Goal: Task Accomplishment & Management: Complete application form

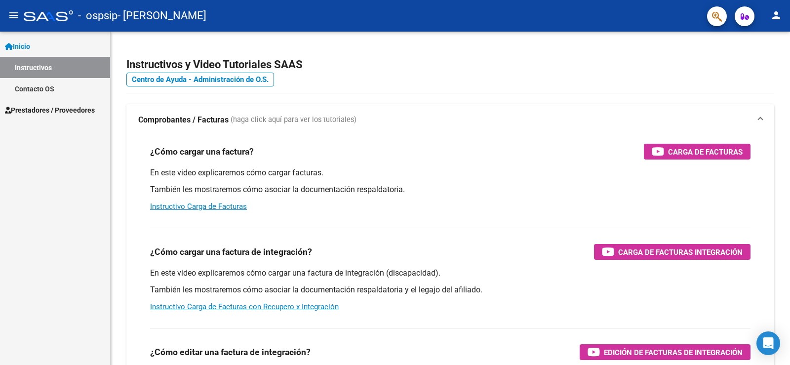
click at [80, 113] on span "Prestadores / Proveedores" at bounding box center [50, 110] width 90 height 11
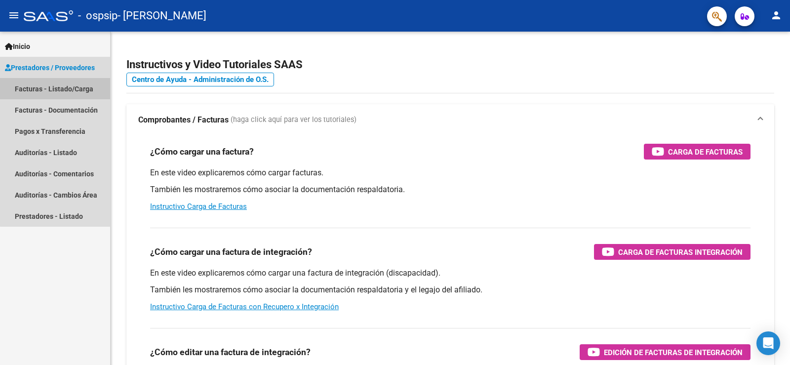
click at [81, 93] on link "Facturas - Listado/Carga" at bounding box center [55, 88] width 110 height 21
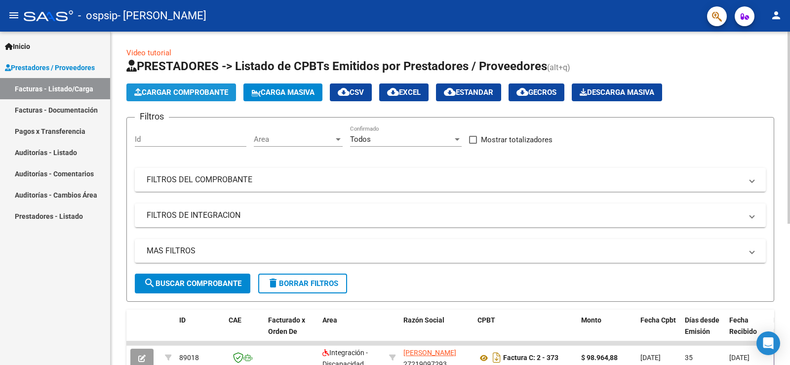
click at [186, 92] on span "Cargar Comprobante" at bounding box center [181, 92] width 94 height 9
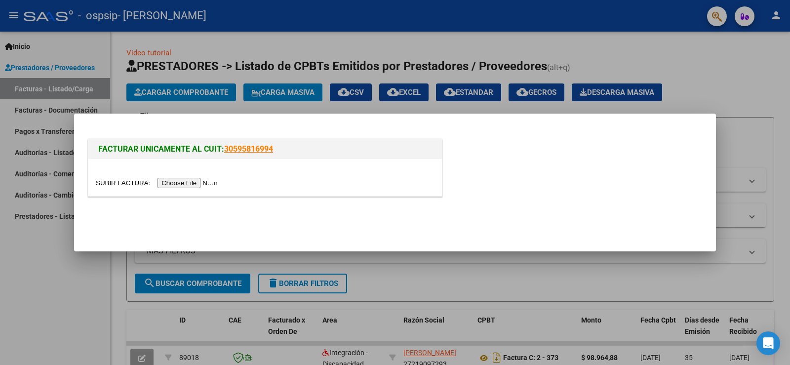
click at [185, 184] on input "file" at bounding box center [158, 183] width 125 height 10
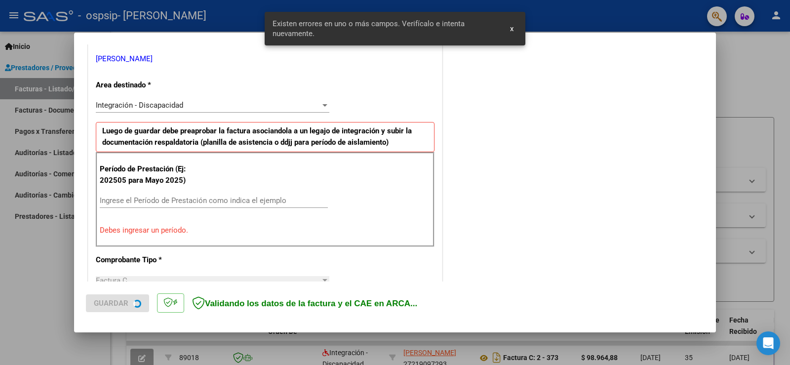
scroll to position [207, 0]
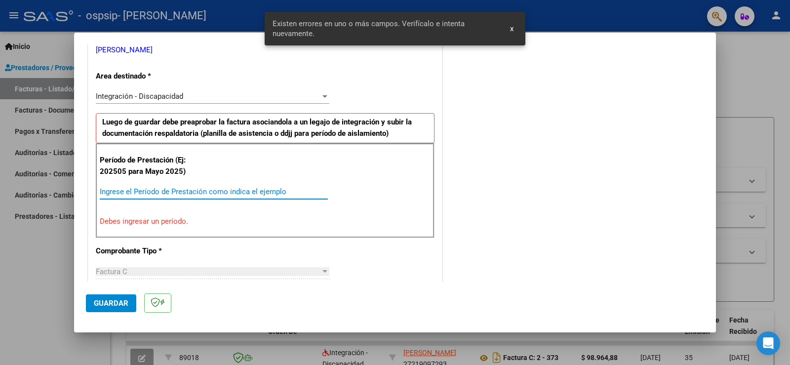
click at [125, 187] on input "Ingrese el Período de Prestación como indica el ejemplo" at bounding box center [214, 191] width 228 height 9
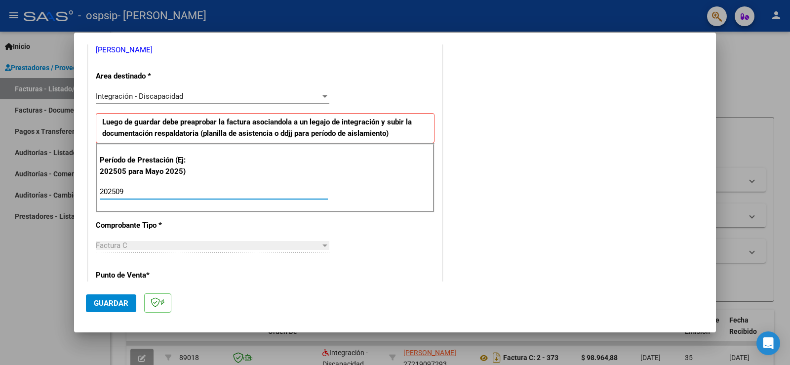
type input "202509"
click at [95, 293] on mat-dialog-actions "Guardar" at bounding box center [395, 300] width 618 height 39
click at [106, 304] on span "Guardar" at bounding box center [111, 303] width 35 height 9
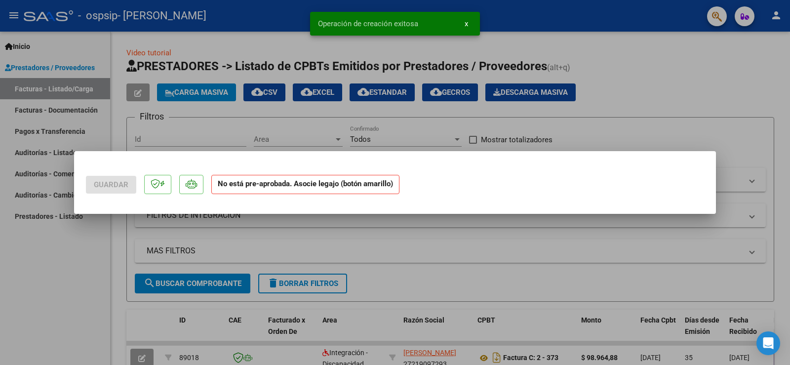
scroll to position [0, 0]
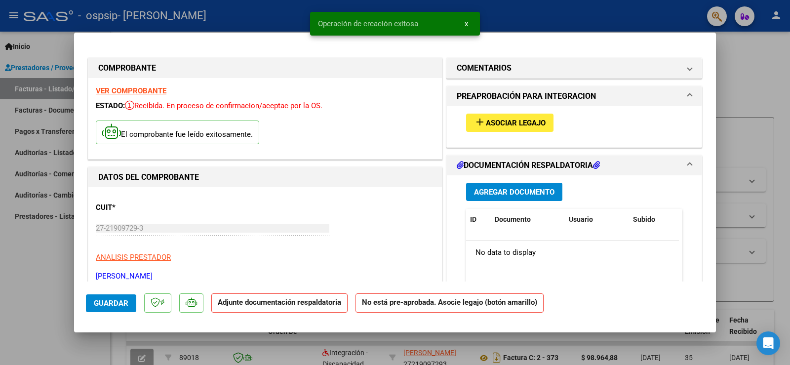
click at [525, 120] on span "Asociar Legajo" at bounding box center [516, 122] width 60 height 9
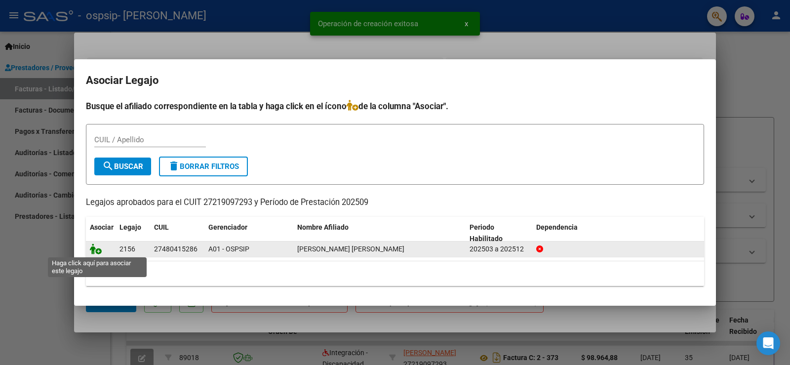
click at [96, 250] on icon at bounding box center [96, 248] width 12 height 11
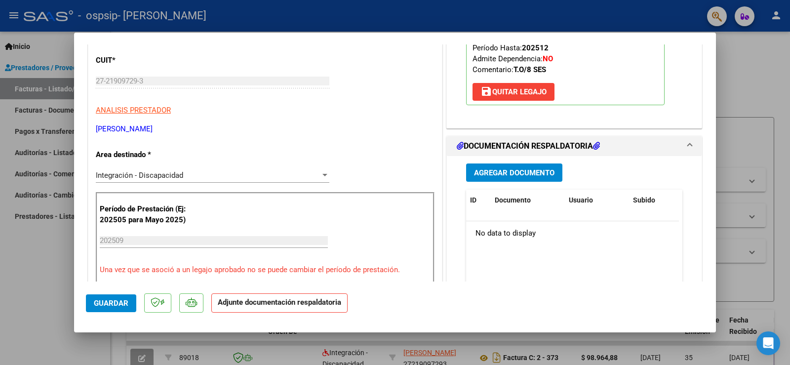
scroll to position [149, 0]
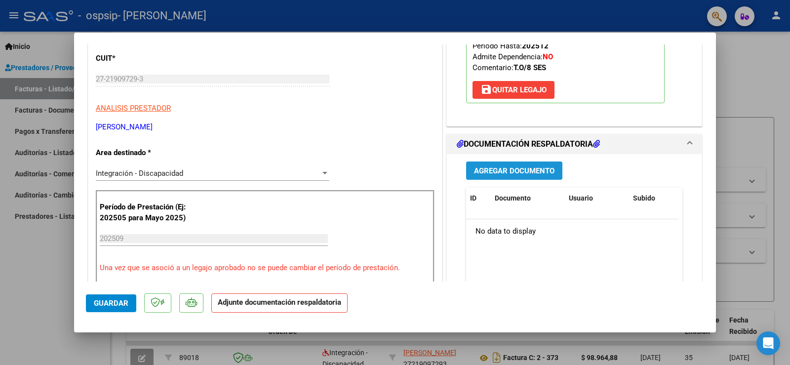
click at [534, 172] on span "Agregar Documento" at bounding box center [514, 170] width 80 height 9
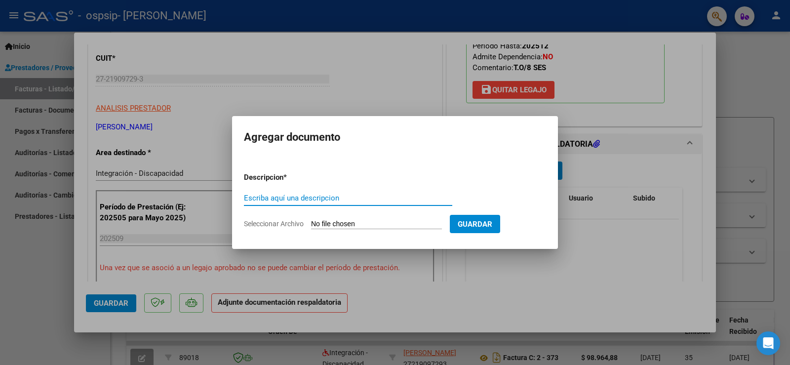
click at [293, 197] on input "Escriba aquí una descripcion" at bounding box center [348, 198] width 208 height 9
type input "ASIST"
click at [367, 221] on input "Seleccionar Archivo" at bounding box center [376, 224] width 131 height 9
type input "C:\fakepath\ASIST TO.pdf"
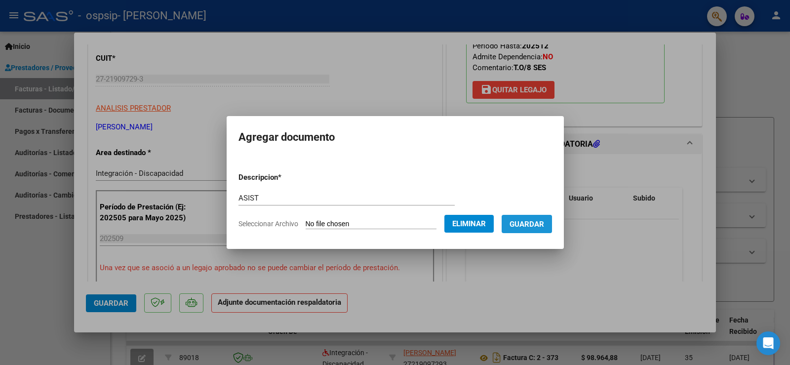
click at [540, 221] on span "Guardar" at bounding box center [527, 224] width 35 height 9
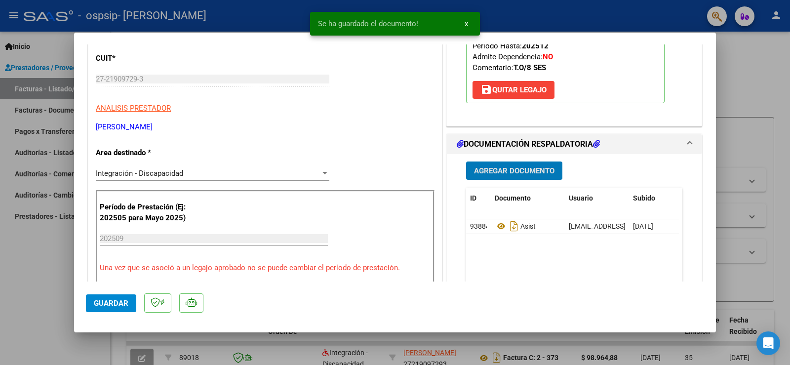
click at [99, 303] on span "Guardar" at bounding box center [111, 303] width 35 height 9
drag, startPoint x: 777, startPoint y: 77, endPoint x: 770, endPoint y: 79, distance: 6.9
click at [777, 77] on div at bounding box center [395, 182] width 790 height 365
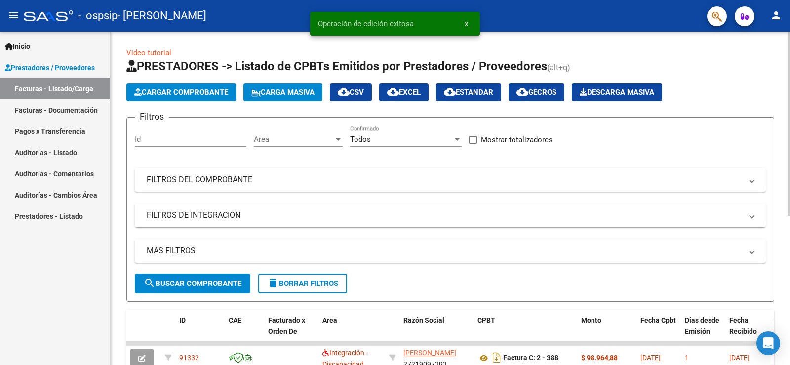
scroll to position [148, 0]
